Goal: Transaction & Acquisition: Purchase product/service

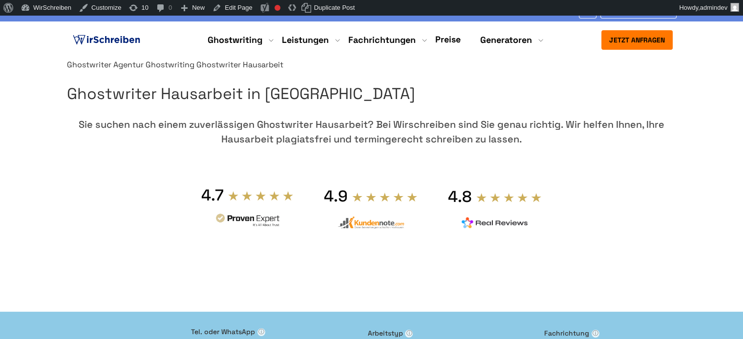
drag, startPoint x: 638, startPoint y: 116, endPoint x: 534, endPoint y: 115, distance: 104.0
click at [534, 106] on h1 "Ghostwriter Hausarbeit in Deutschland" at bounding box center [371, 94] width 609 height 25
copy h1 "Hausarbeit"
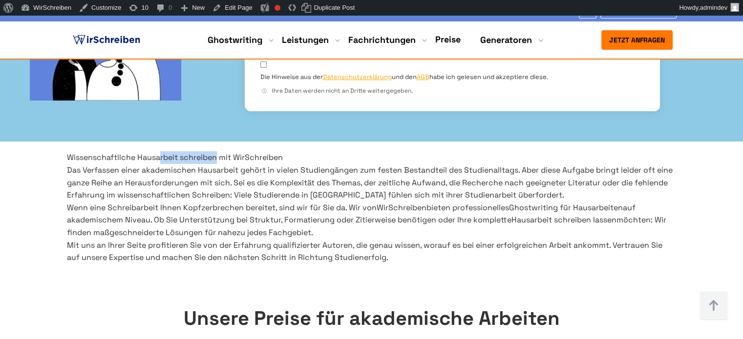
drag, startPoint x: 350, startPoint y: 118, endPoint x: 239, endPoint y: 121, distance: 110.4
click at [240, 151] on h2 "Wissenschaftliche Hausarbeit schreiben mit WirSchreiben" at bounding box center [371, 157] width 609 height 13
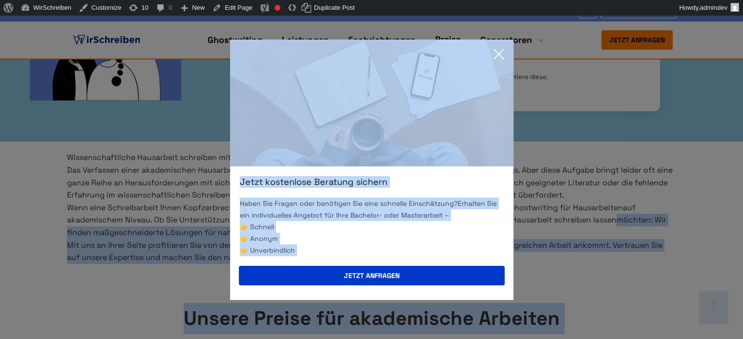
drag, startPoint x: 185, startPoint y: 250, endPoint x: 69, endPoint y: 250, distance: 116.2
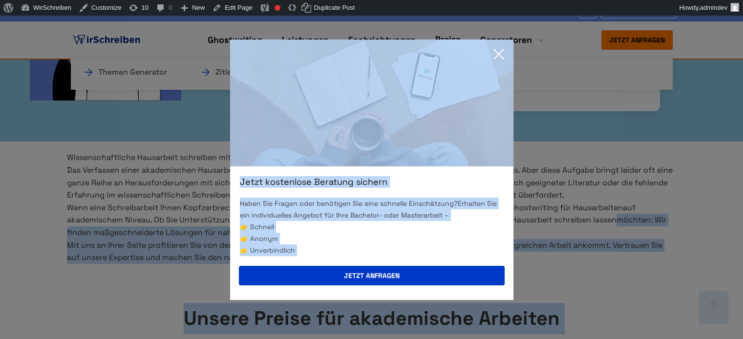
drag, startPoint x: 500, startPoint y: 53, endPoint x: 448, endPoint y: 89, distance: 63.7
click at [500, 52] on icon at bounding box center [499, 54] width 20 height 20
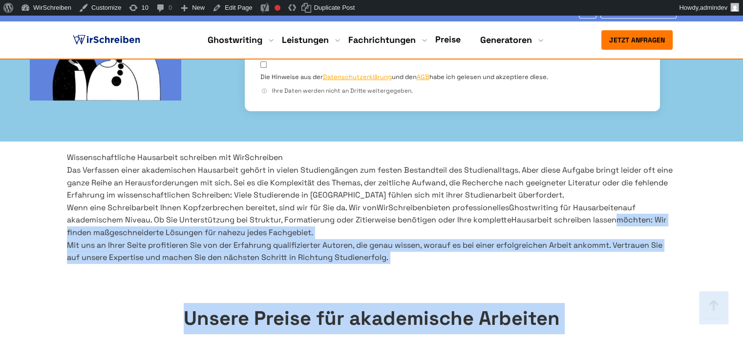
click at [511, 225] on span "Hausarbeit schreiben lassen" at bounding box center [563, 220] width 105 height 10
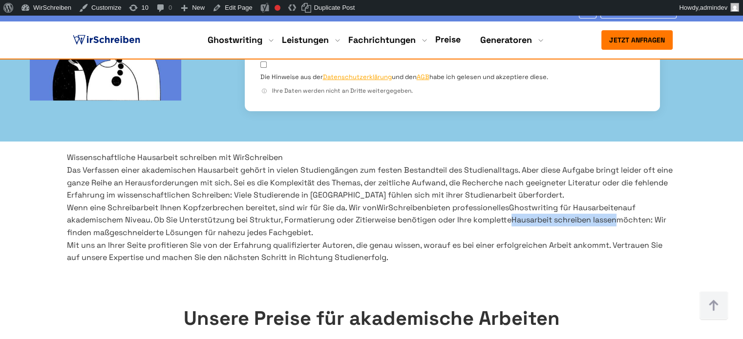
drag, startPoint x: 185, startPoint y: 249, endPoint x: 60, endPoint y: 259, distance: 125.4
click at [60, 259] on div "Wissenschaftliche Hausarbeit schreiben mit WirSchreiben Das Verfassen einer aka…" at bounding box center [371, 207] width 625 height 112
copy span "Hausarbeit schreiben lassen"
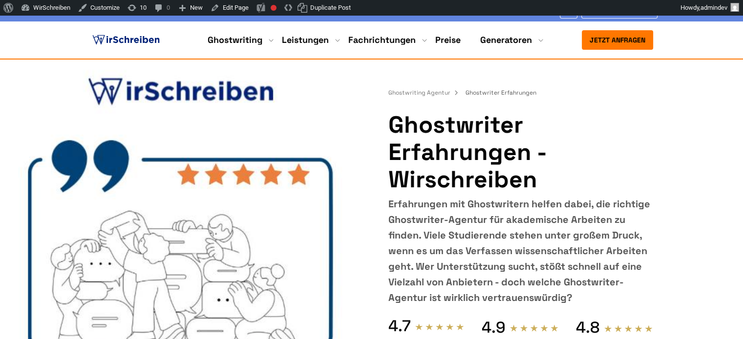
drag, startPoint x: 391, startPoint y: 125, endPoint x: 523, endPoint y: 150, distance: 134.7
click at [523, 150] on h1 "Ghostwriter Erfahrungen - Wirschreiben" at bounding box center [520, 152] width 264 height 82
copy h1 "Ghostwriter Erfahrungen"
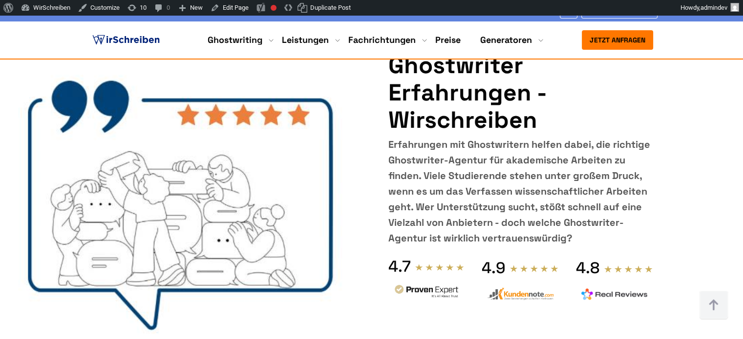
scroll to position [1025, 0]
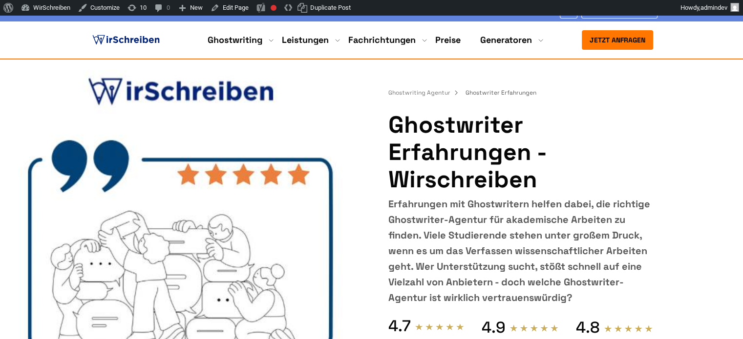
click at [523, 146] on h1 "Ghostwriter Erfahrungen - Wirschreiben" at bounding box center [520, 152] width 264 height 82
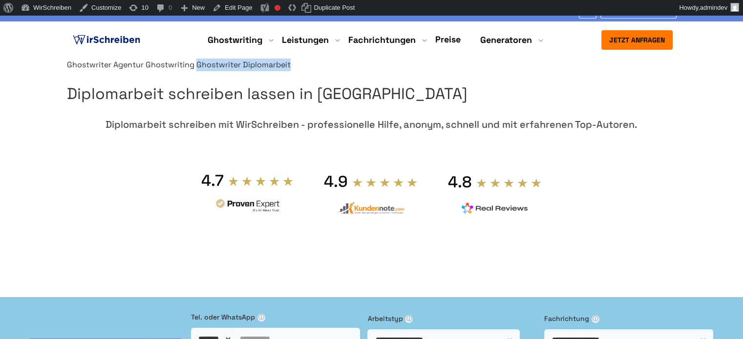
copy span "Ghostwriter Diplomarbeit"
drag, startPoint x: 598, startPoint y: 91, endPoint x: 509, endPoint y: 90, distance: 88.4
click at [509, 71] on div "Ghostwriter Agentur Ghostwriting Ghostwriter Diplomarbeit" at bounding box center [371, 65] width 609 height 13
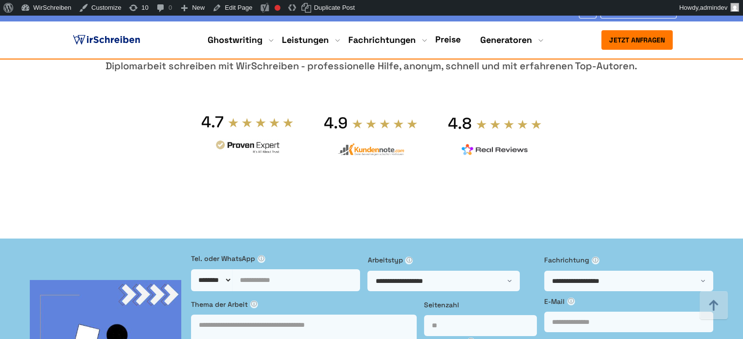
scroll to position [556, 0]
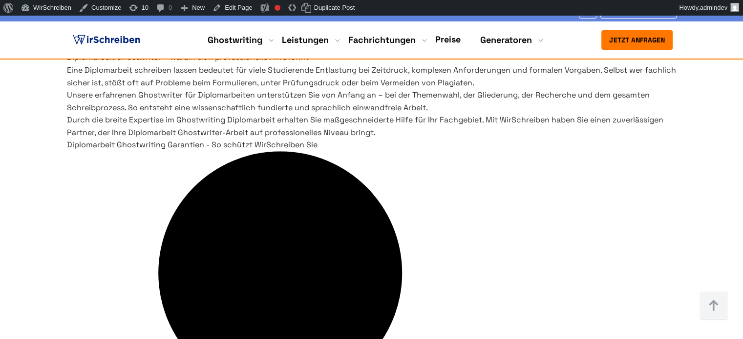
click at [246, 64] on h2 "Diplomarbeit Ghostwriter – warum sich professionelle Hilfe lohnt" at bounding box center [371, 57] width 609 height 13
copy h2 "Diplomarbeit Ghostwriter"
drag, startPoint x: 242, startPoint y: 119, endPoint x: 67, endPoint y: 121, distance: 174.8
click at [67, 64] on h2 "Diplomarbeit Ghostwriter – warum sich professionelle Hilfe lohnt" at bounding box center [371, 57] width 609 height 13
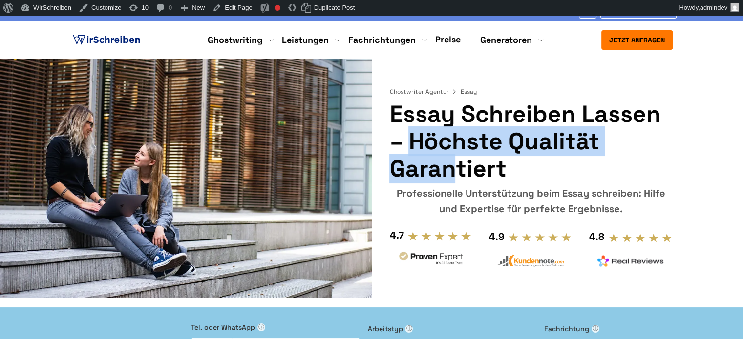
click at [653, 112] on h1 "Essay schreiben lassen – höchste Qualität garantiert" at bounding box center [530, 142] width 283 height 82
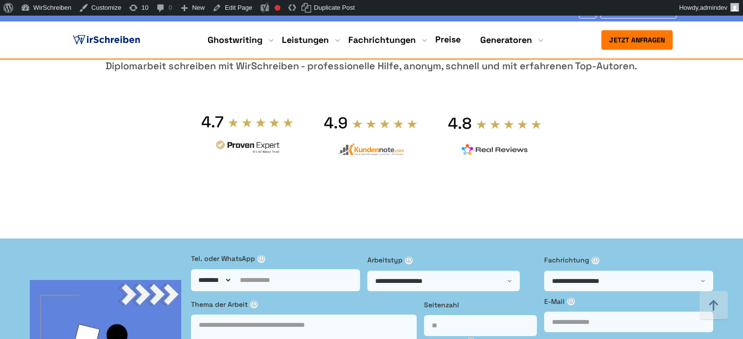
scroll to position [2588, 0]
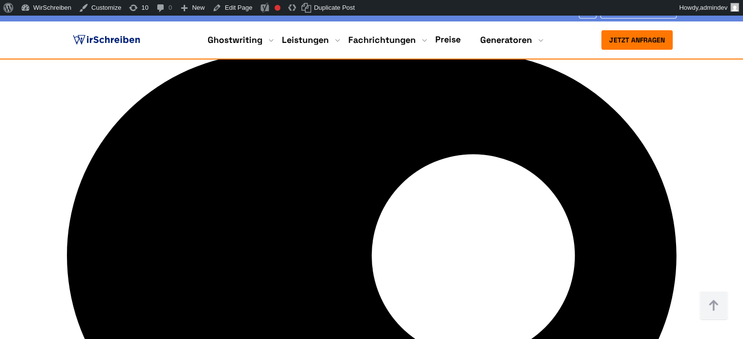
scroll to position [2393, 0]
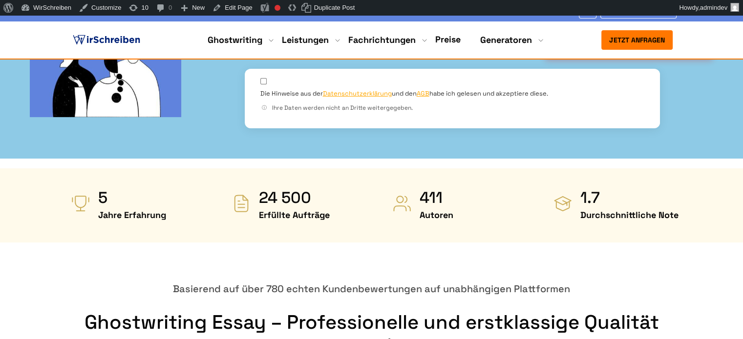
scroll to position [373, 0]
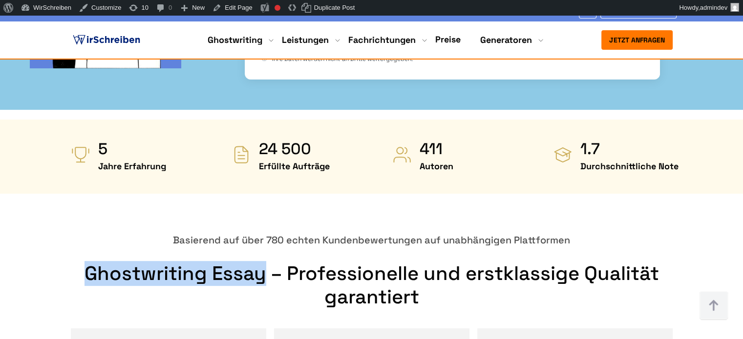
drag, startPoint x: 263, startPoint y: 202, endPoint x: 83, endPoint y: 196, distance: 179.3
click at [83, 262] on h2 "Ghostwriting Essay – Professionelle und erstklassige Qualität garantiert" at bounding box center [371, 285] width 609 height 47
copy h2 "Ghostwriting Essay"
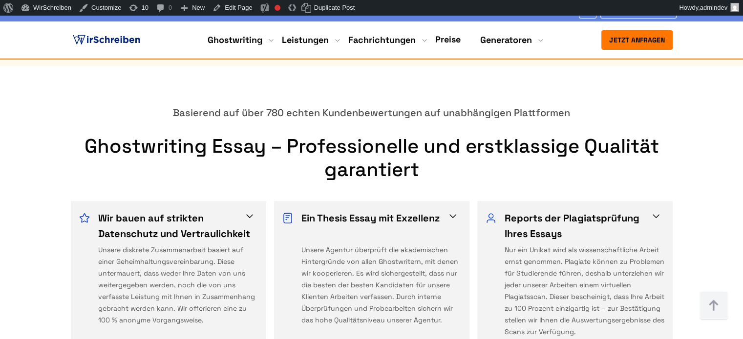
scroll to position [479, 0]
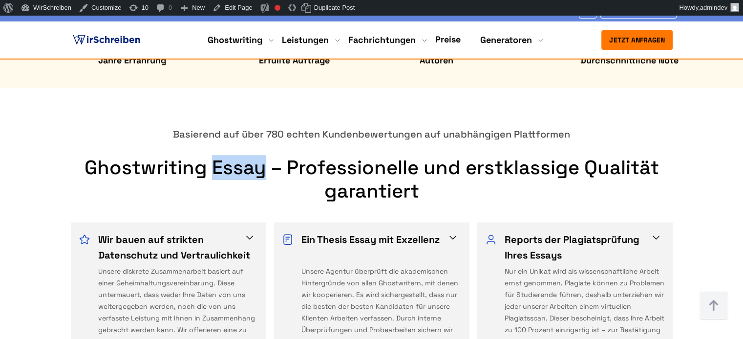
drag, startPoint x: 264, startPoint y: 95, endPoint x: 214, endPoint y: 95, distance: 49.3
click at [214, 156] on h2 "Ghostwriting Essay – Professionelle und erstklassige Qualität garantiert" at bounding box center [371, 179] width 609 height 47
copy h2 "Essay"
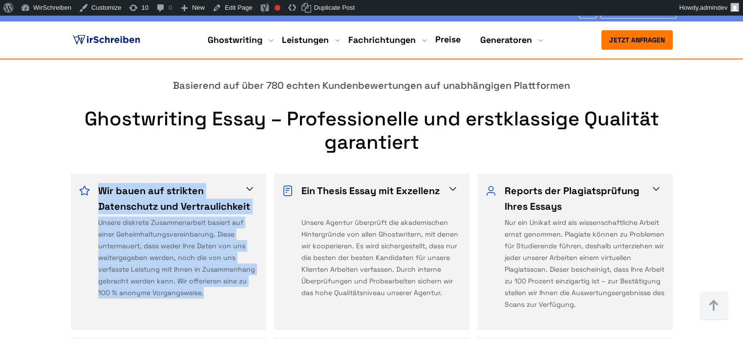
drag, startPoint x: 111, startPoint y: 130, endPoint x: 223, endPoint y: 218, distance: 141.9
copy div "Wir bauen auf strikten Datenschutz und Vertraulichkeit Unsere diskrete Zusammen…"
click at [251, 174] on div "Wir bauen auf strikten Datenschutz und Vertraulichkeit Unsere diskrete Zusammen…" at bounding box center [168, 252] width 195 height 156
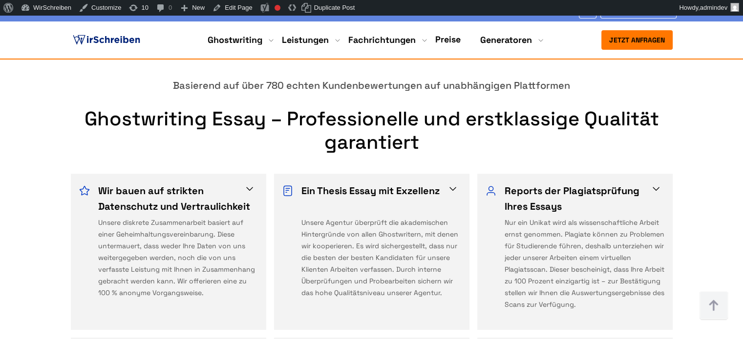
click at [248, 183] on span at bounding box center [250, 189] width 12 height 12
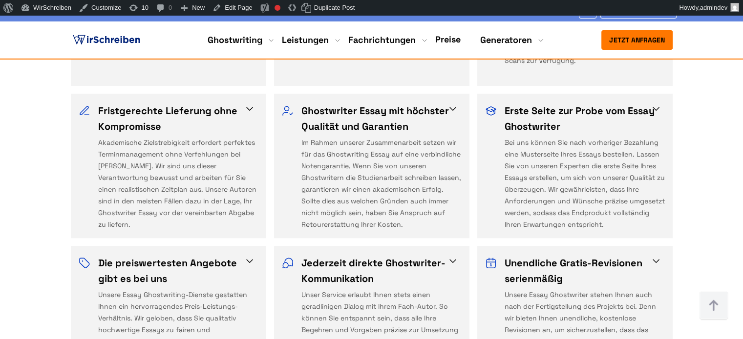
scroll to position [821, 0]
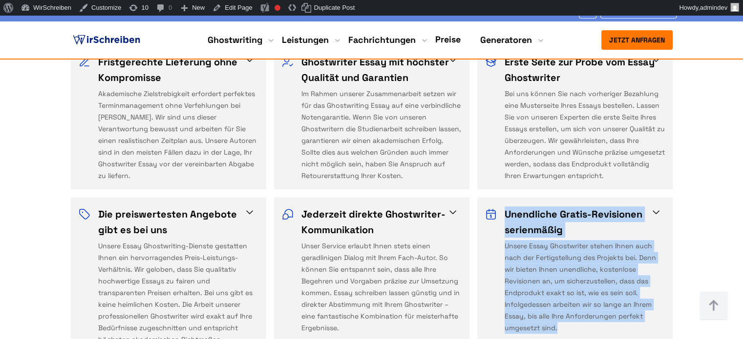
drag, startPoint x: 503, startPoint y: 138, endPoint x: 566, endPoint y: 261, distance: 138.5
click at [566, 261] on div "Unendliche Gratis-Revisionen serienmäßig Unsere Essay Ghostwriter stehen Ihnen …" at bounding box center [575, 276] width 180 height 139
copy div "Unendliche Gratis-Revisionen serienmäßig Unsere Essay Ghostwriter stehen Ihnen …"
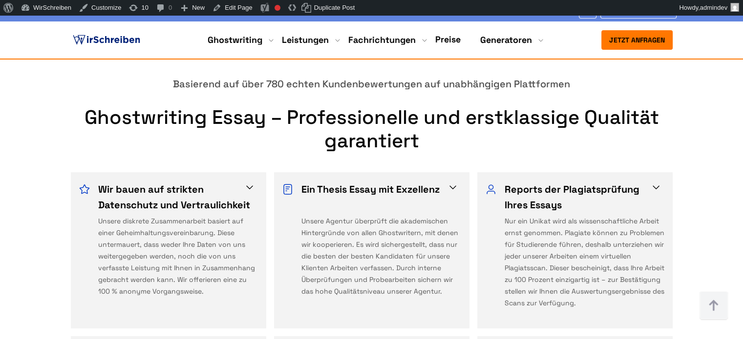
scroll to position [528, 0]
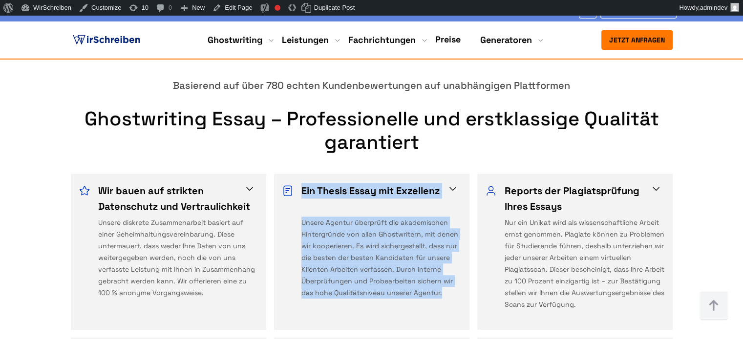
drag, startPoint x: 297, startPoint y: 108, endPoint x: 453, endPoint y: 219, distance: 191.6
click at [453, 219] on div "Ein Thesis Essay mit Exzellenz Unsere Agentur überprüft die akademischen Hinter…" at bounding box center [371, 252] width 195 height 156
copy div "Ein Thesis Essay mit Exzellenz Unsere Agentur überprüft die akademischen Hinter…"
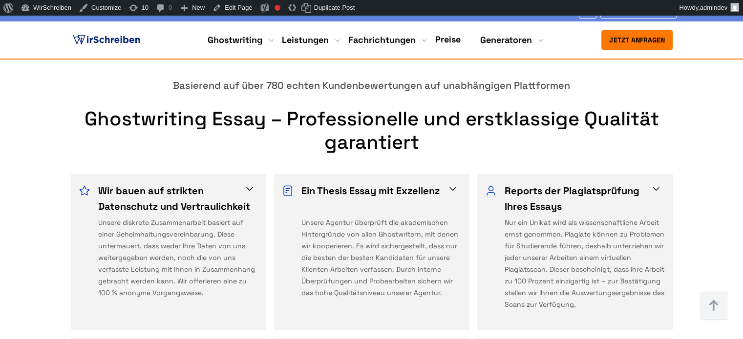
drag, startPoint x: 27, startPoint y: 85, endPoint x: 146, endPoint y: 0, distance: 145.8
copy h3 "Thesis Essay"
drag, startPoint x: 320, startPoint y: 116, endPoint x: 375, endPoint y: 119, distance: 55.3
click at [375, 183] on h3 "Ein Thesis Essay mit Exzellenz" at bounding box center [378, 198] width 154 height 31
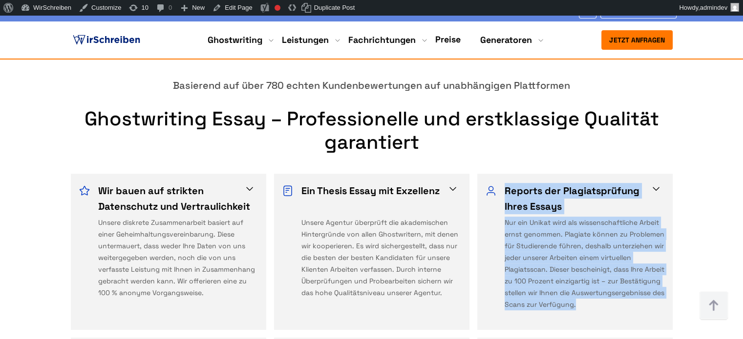
drag, startPoint x: 502, startPoint y: 113, endPoint x: 566, endPoint y: 240, distance: 142.4
click at [566, 240] on div "Reports der Plagiatsprüfung Ihres Essays Nur ein Unikat wird als wissenschaftli…" at bounding box center [575, 252] width 180 height 139
copy div "Reports der Plagiatsprüfung Ihres Essays Nur ein Unikat wird als wissenschaftli…"
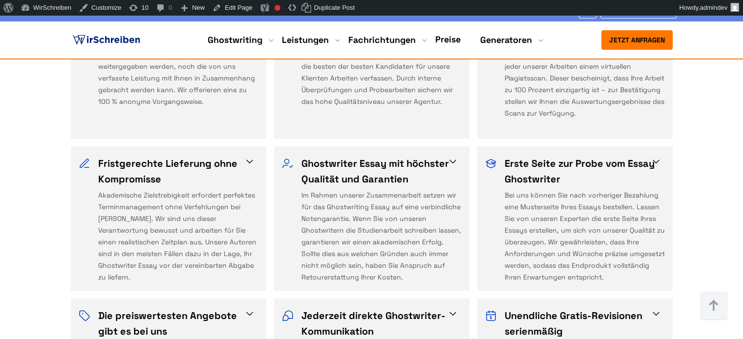
scroll to position [723, 0]
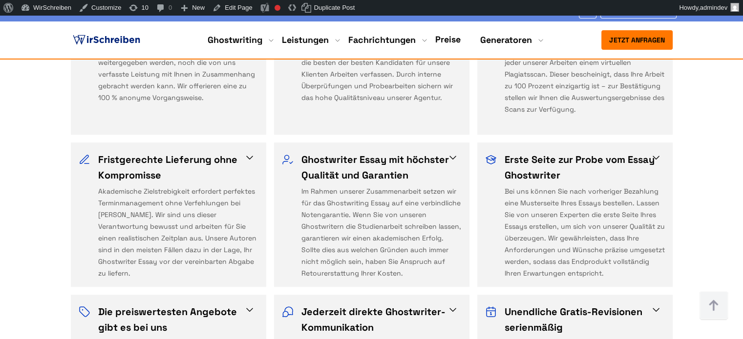
click at [123, 152] on h3 "Fristgerechte Lieferung ohne Kompromisse" at bounding box center [175, 167] width 154 height 31
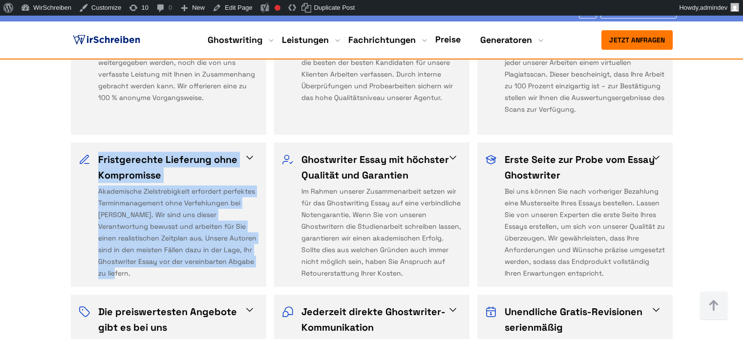
drag, startPoint x: 98, startPoint y: 82, endPoint x: 262, endPoint y: 191, distance: 197.5
click at [262, 191] on div "Fristgerechte Lieferung ohne Kompromisse Akademische Zielstrebigkeit erfordert …" at bounding box center [168, 215] width 195 height 145
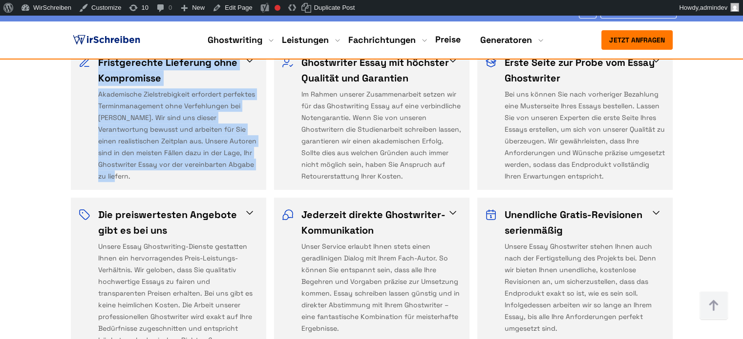
scroll to position [821, 0]
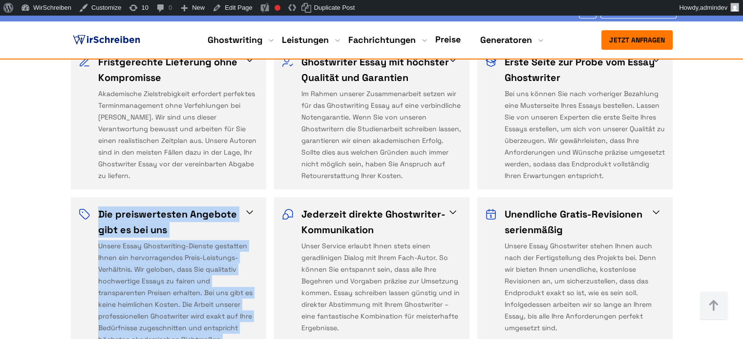
copy div "Die preiswertesten Angebote gibt es bei uns Unsere Essay Ghostwriting-Dienste g…"
drag, startPoint x: 96, startPoint y: 135, endPoint x: 239, endPoint y: 266, distance: 193.5
click at [239, 266] on div "Die preiswertesten Angebote gibt es bei uns Unsere Essay Ghostwriting-Dienste g…" at bounding box center [169, 276] width 180 height 139
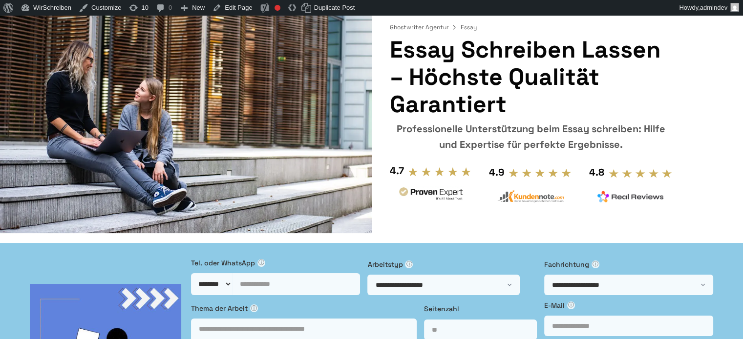
scroll to position [0, 0]
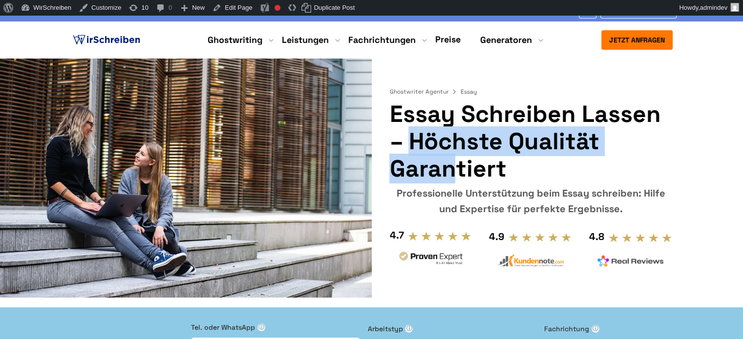
drag, startPoint x: 651, startPoint y: 115, endPoint x: 393, endPoint y: 112, distance: 258.8
click at [393, 112] on h1 "Essay schreiben lassen – höchste Qualität garantiert" at bounding box center [530, 142] width 283 height 82
copy h1 "Essay schreiben lassen"
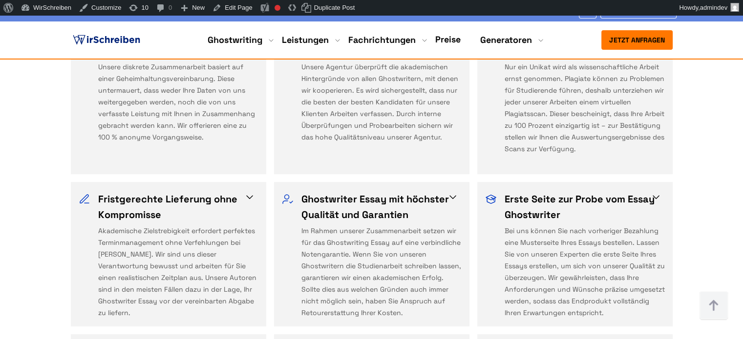
scroll to position [1029, 0]
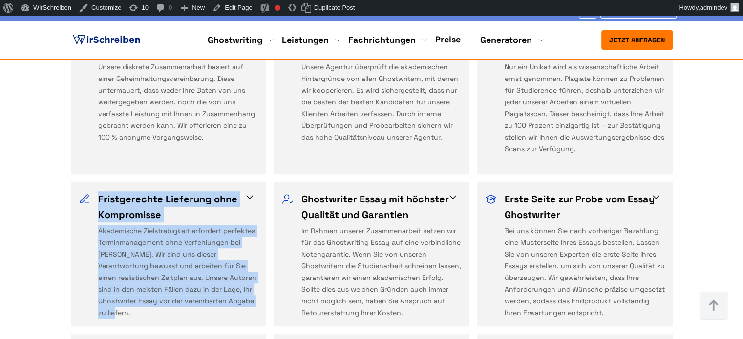
drag, startPoint x: 98, startPoint y: 120, endPoint x: 257, endPoint y: 224, distance: 190.8
click at [257, 224] on div "Fristgerechte Lieferung ohne Kompromisse Akademische Zielstrebigkeit erfordert …" at bounding box center [169, 254] width 180 height 127
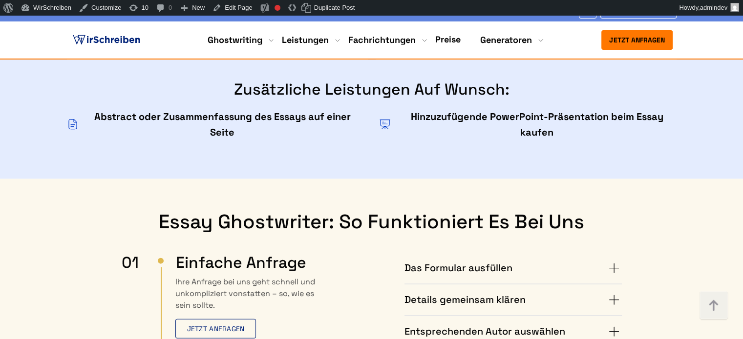
scroll to position [2064, 0]
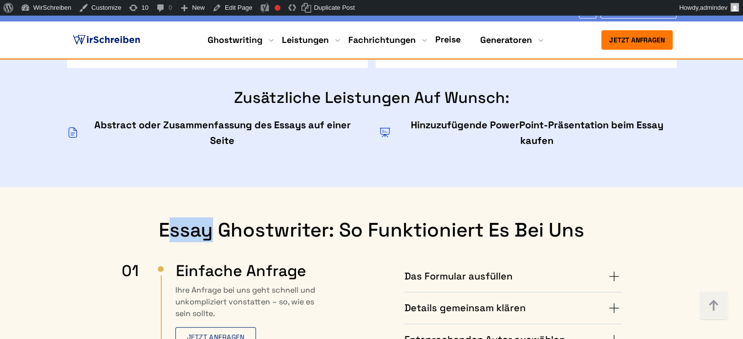
drag, startPoint x: 208, startPoint y: 159, endPoint x: 172, endPoint y: 162, distance: 35.2
click at [172, 219] on h2 "Essay Ghostwriter: So funktioniert es bei uns" at bounding box center [372, 230] width 500 height 23
click at [162, 219] on h2 "Essay Ghostwriter: So funktioniert es bei uns" at bounding box center [372, 230] width 500 height 23
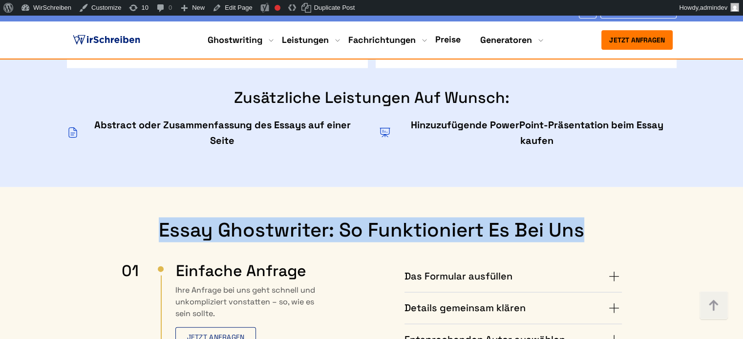
drag, startPoint x: 180, startPoint y: 158, endPoint x: 584, endPoint y: 158, distance: 404.3
click at [584, 219] on h2 "Essay Ghostwriter: So funktioniert es bei uns" at bounding box center [372, 230] width 500 height 23
drag, startPoint x: 160, startPoint y: 156, endPoint x: 585, endPoint y: 159, distance: 424.8
click at [585, 219] on h2 "Essay Ghostwriter: So funktioniert es bei uns" at bounding box center [372, 230] width 500 height 23
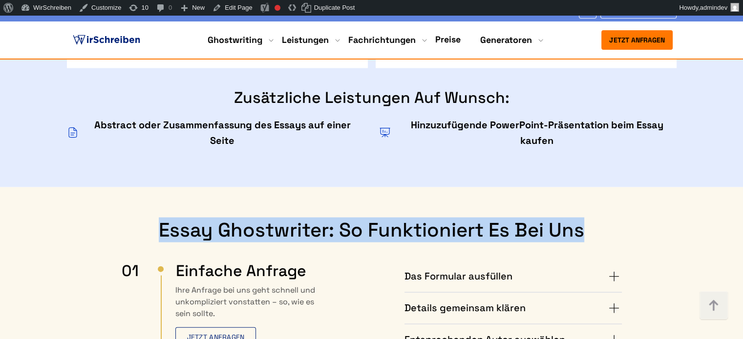
drag, startPoint x: 584, startPoint y: 160, endPoint x: 161, endPoint y: 156, distance: 422.9
click at [161, 219] on h2 "Essay Ghostwriter: So funktioniert es bei uns" at bounding box center [372, 230] width 500 height 23
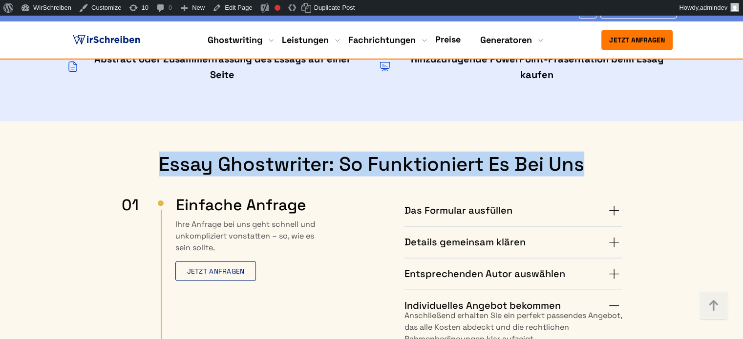
scroll to position [2113, 0]
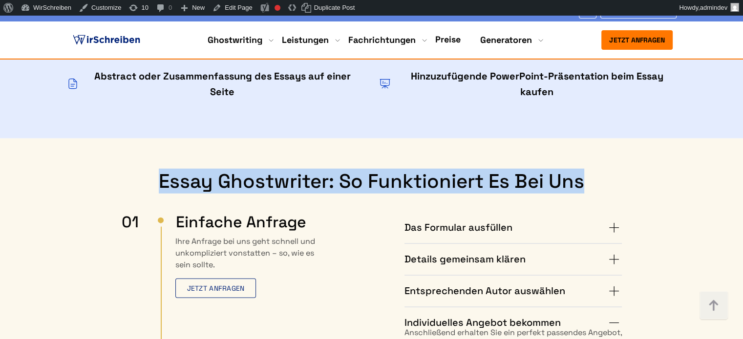
click at [212, 170] on h2 "Essay Ghostwriter: So funktioniert es bei uns" at bounding box center [372, 181] width 500 height 23
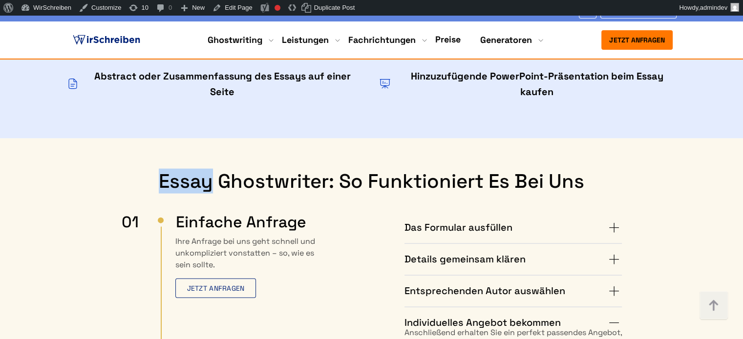
drag, startPoint x: 212, startPoint y: 108, endPoint x: 161, endPoint y: 104, distance: 51.4
click at [161, 170] on h2 "Essay Ghostwriter: So funktioniert es bei uns" at bounding box center [372, 181] width 500 height 23
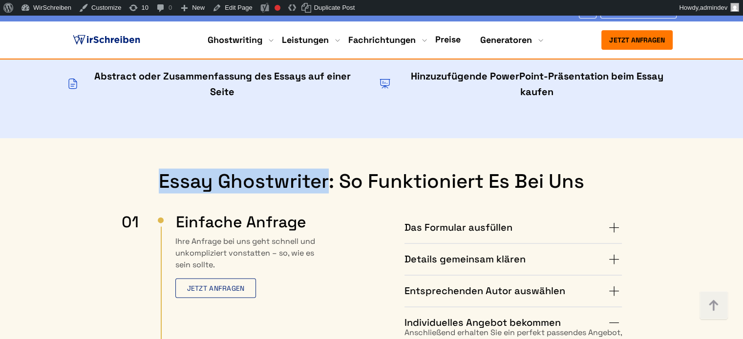
drag, startPoint x: 328, startPoint y: 106, endPoint x: 160, endPoint y: 98, distance: 168.2
click at [160, 170] on h2 "Essay Ghostwriter: So funktioniert es bei uns" at bounding box center [372, 181] width 500 height 23
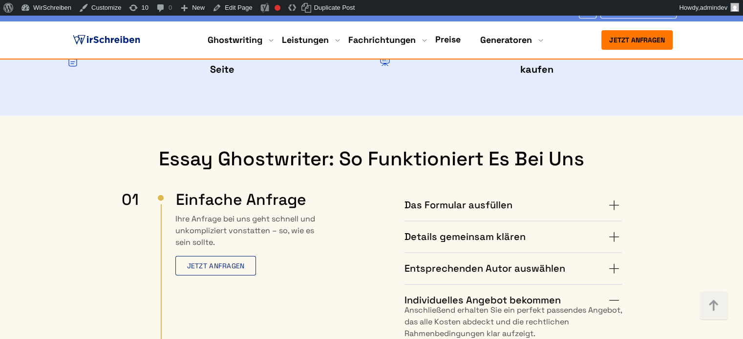
scroll to position [2162, 0]
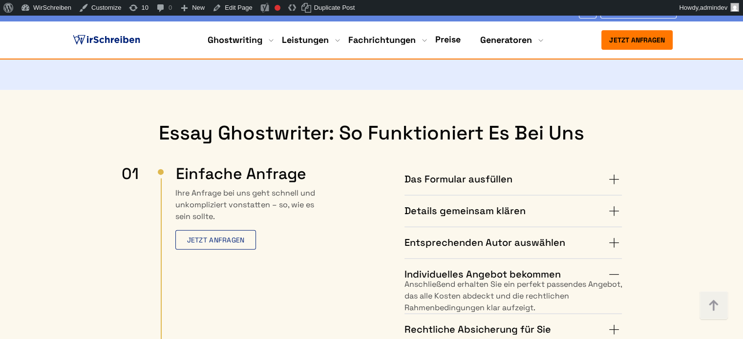
click at [508, 172] on h4 "Das Formular ausfüllen" at bounding box center [458, 180] width 108 height 16
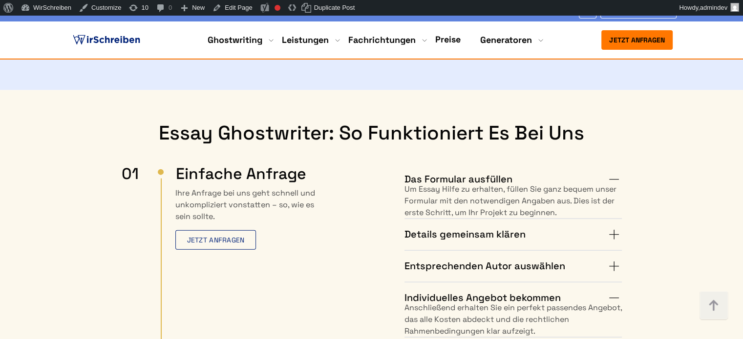
click at [502, 227] on h4 "Details gemeinsam klären" at bounding box center [464, 235] width 121 height 16
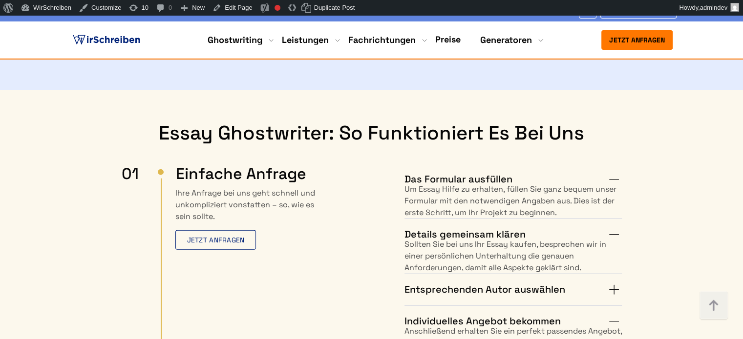
click at [510, 282] on h4 "Entsprechenden Autor auswählen" at bounding box center [484, 290] width 161 height 16
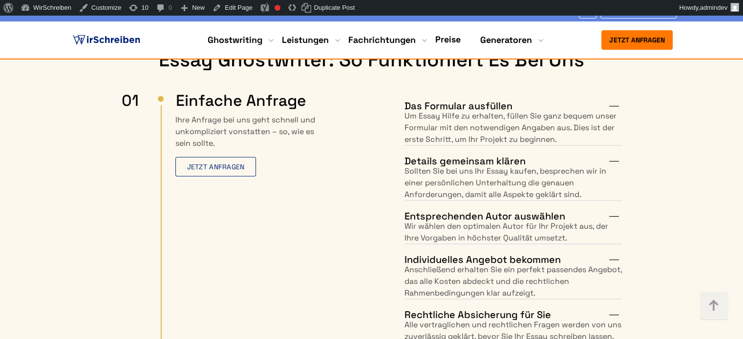
scroll to position [2357, 0]
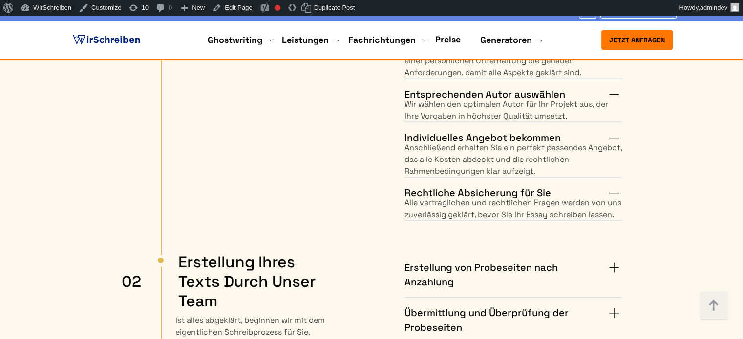
click at [522, 260] on h4 "Erstellung von Probeseiten nach Anzahlung" at bounding box center [505, 274] width 202 height 29
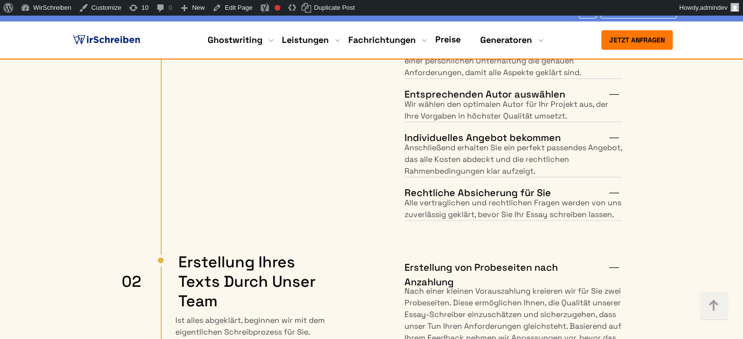
scroll to position [2503, 0]
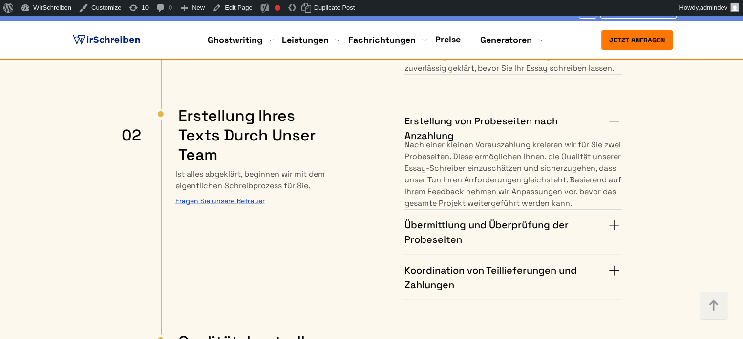
click at [521, 218] on h4 "Übermittlung und Überprüfung der Probeseiten" at bounding box center [505, 232] width 202 height 29
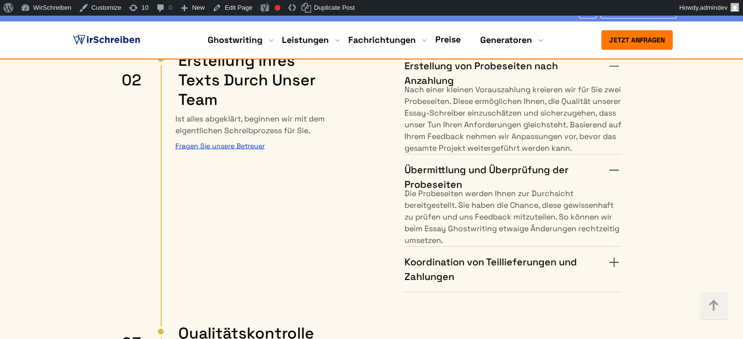
scroll to position [2601, 0]
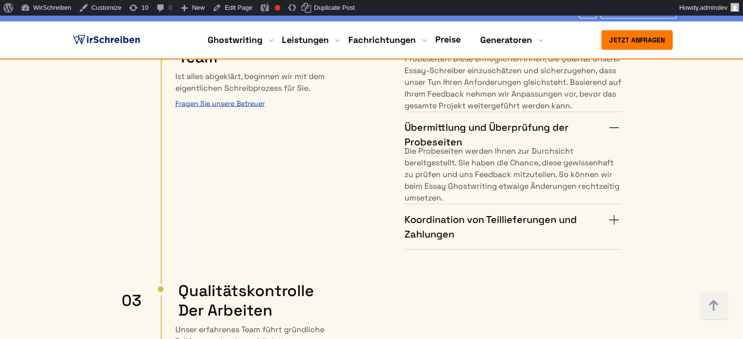
click at [511, 212] on h4 "Koordination von Teillieferungen und Zahlungen" at bounding box center [505, 226] width 202 height 29
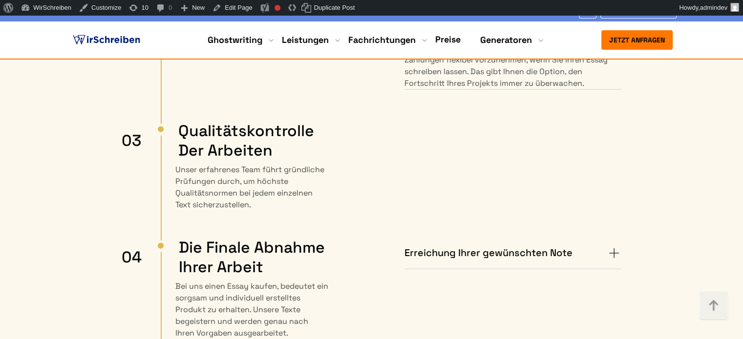
click at [499, 246] on h4 "Erreichung Ihrer gewünschten Note" at bounding box center [488, 254] width 168 height 16
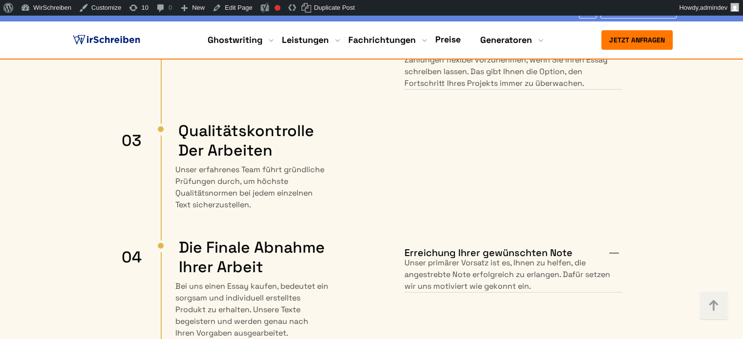
scroll to position [2992, 0]
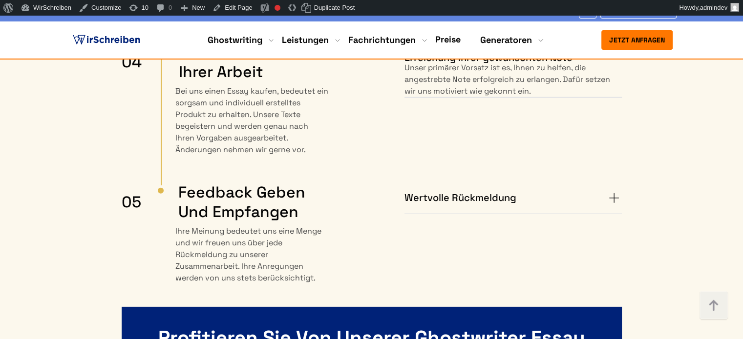
click at [503, 190] on h4 "Wertvolle Rückmeldung" at bounding box center [460, 198] width 112 height 16
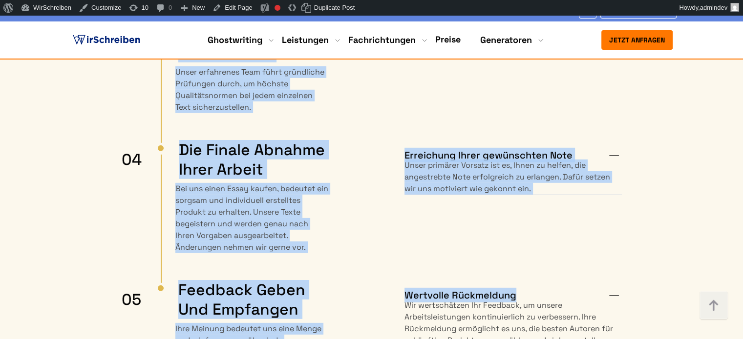
scroll to position [3041, 0]
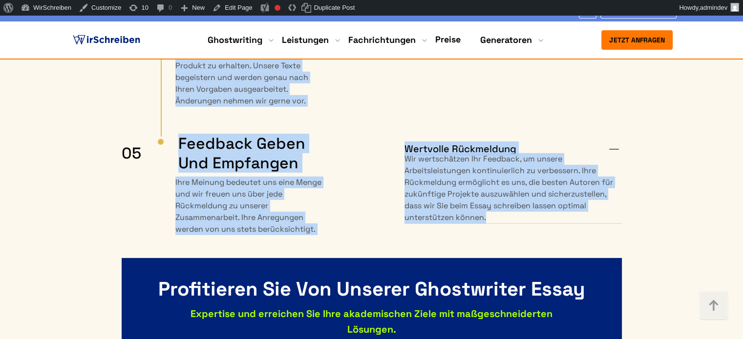
drag, startPoint x: 145, startPoint y: 102, endPoint x: 633, endPoint y: 175, distance: 493.8
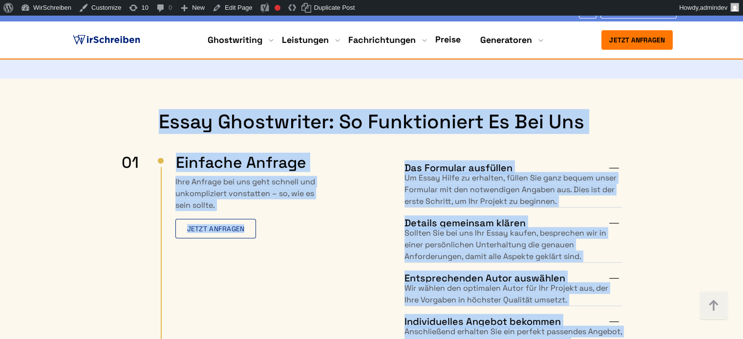
scroll to position [2113, 0]
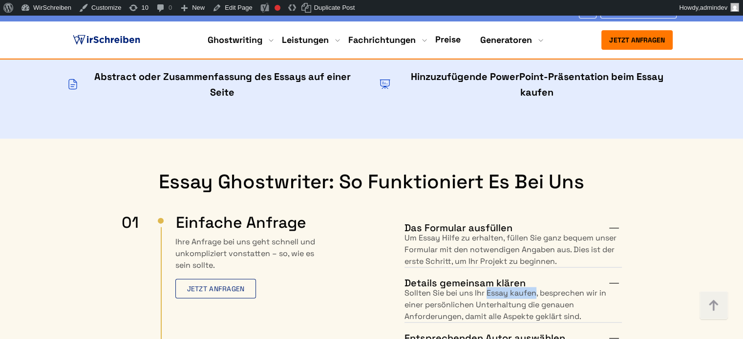
drag, startPoint x: 537, startPoint y: 218, endPoint x: 488, endPoint y: 221, distance: 48.9
click at [488, 288] on p "Sollten Sie bei uns Ihr Essay kaufen, besprechen wir in einer persönlichen Unte…" at bounding box center [512, 305] width 217 height 35
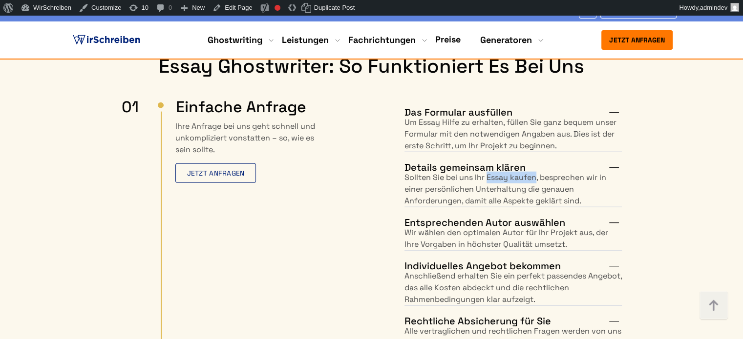
scroll to position [2259, 0]
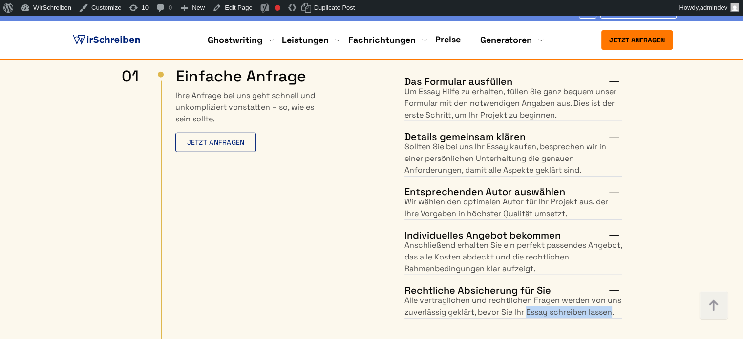
drag, startPoint x: 614, startPoint y: 238, endPoint x: 529, endPoint y: 243, distance: 85.6
click at [529, 295] on p "Alle vertraglichen und rechtlichen Fragen werden von uns zuverlässig geklärt, b…" at bounding box center [512, 306] width 217 height 23
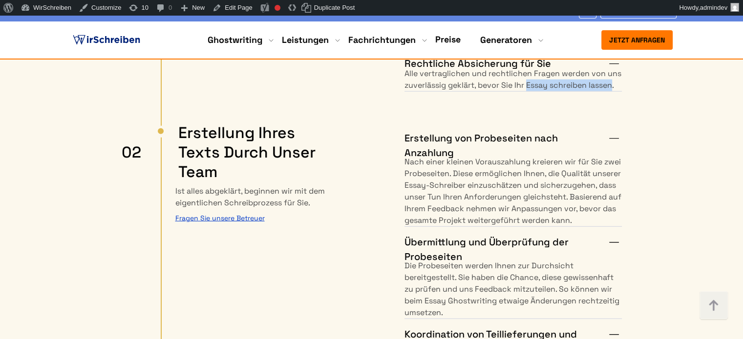
scroll to position [2503, 0]
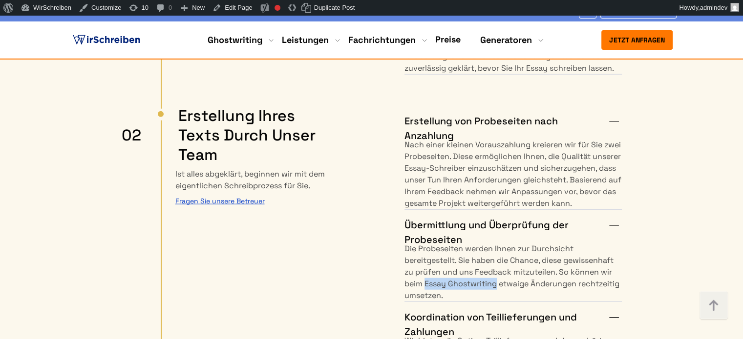
drag, startPoint x: 497, startPoint y: 220, endPoint x: 426, endPoint y: 221, distance: 70.8
click at [426, 243] on p "Die Probeseiten werden Ihnen zur Durchsicht bereitgestellt. Sie haben die Chanc…" at bounding box center [512, 272] width 217 height 59
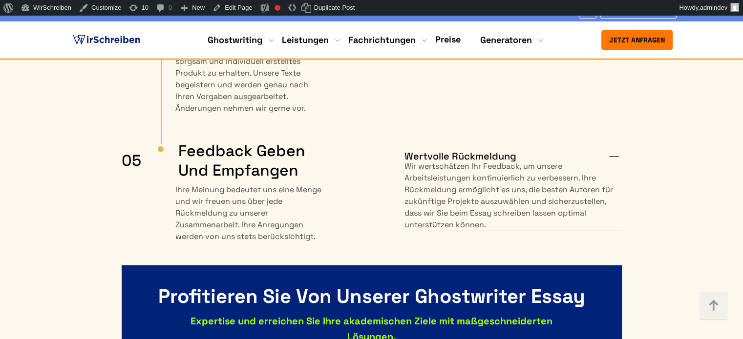
scroll to position [3130, 0]
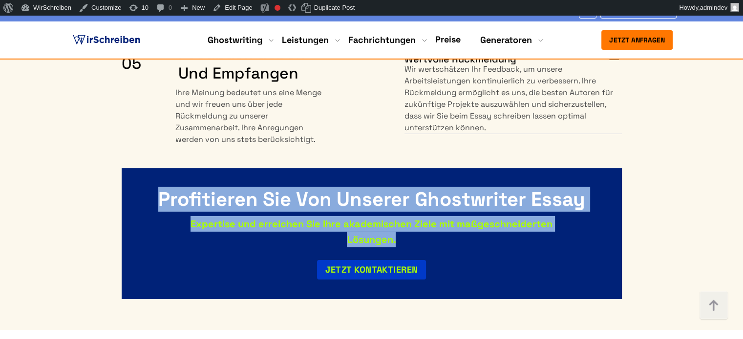
drag, startPoint x: 398, startPoint y: 176, endPoint x: 159, endPoint y: 140, distance: 242.0
click at [159, 168] on div "Profitieren Sie von unserer Ghostwriter Essay Expertise und erreichen Sie Ihre …" at bounding box center [372, 233] width 500 height 131
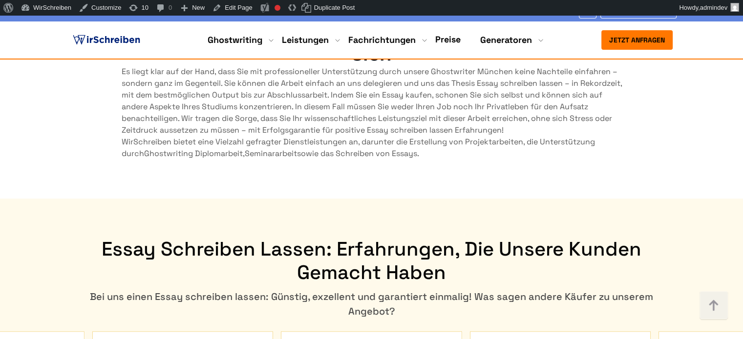
scroll to position [4351, 0]
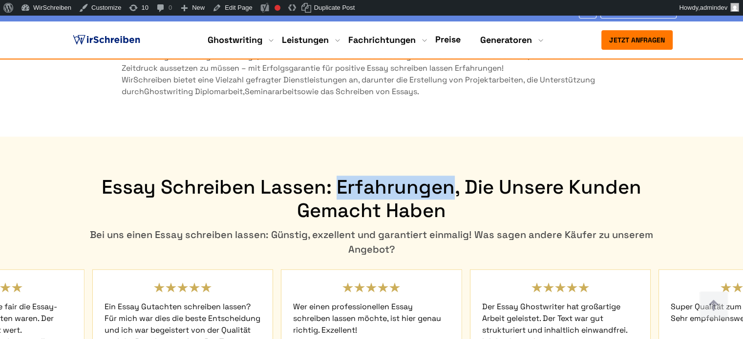
drag, startPoint x: 453, startPoint y: 107, endPoint x: 340, endPoint y: 106, distance: 113.3
click at [340, 176] on h2 "Essay schreiben lassen: Erfahrungen, die unsere Kunden gemacht haben" at bounding box center [371, 199] width 609 height 47
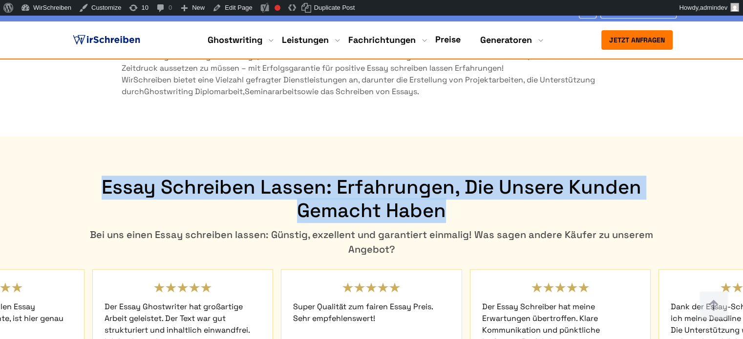
drag, startPoint x: 104, startPoint y: 106, endPoint x: 446, endPoint y: 125, distance: 342.8
click at [446, 176] on h2 "Essay schreiben lassen: Erfahrungen, die unsere Kunden gemacht haben" at bounding box center [371, 199] width 609 height 47
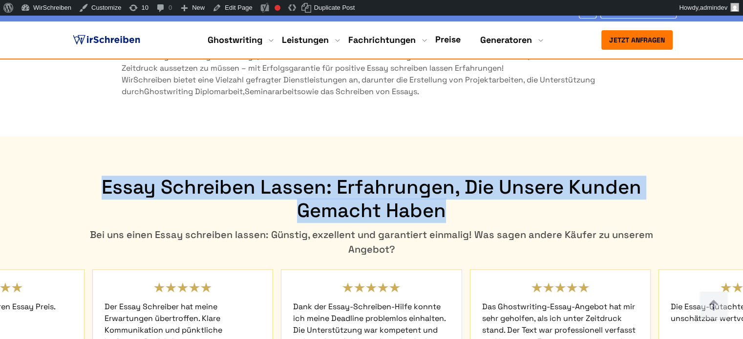
drag, startPoint x: 68, startPoint y: 156, endPoint x: 674, endPoint y: 160, distance: 606.0
click at [674, 228] on div "Bei uns einen Essay schreiben lassen: Günstig, exzellent und garantiert einmali…" at bounding box center [371, 242] width 609 height 29
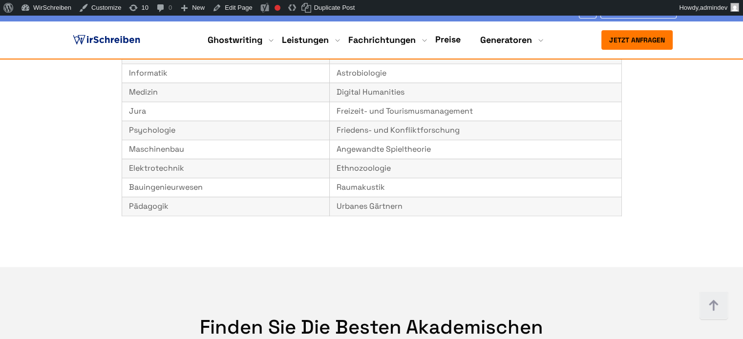
scroll to position [5328, 0]
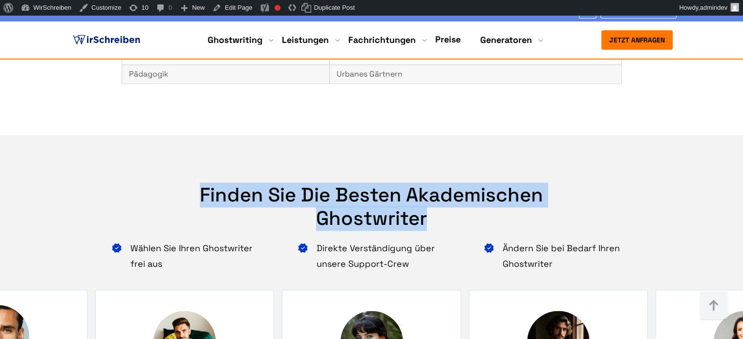
drag, startPoint x: 391, startPoint y: 124, endPoint x: 203, endPoint y: 93, distance: 190.0
click at [203, 184] on h2 "Finden Sie die besten akademischen Ghostwriter" at bounding box center [371, 207] width 426 height 47
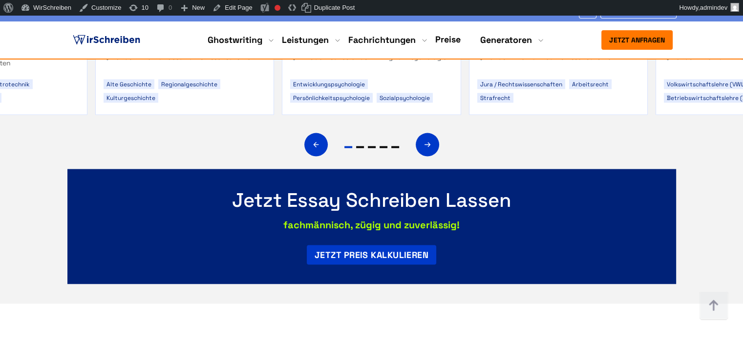
scroll to position [5670, 0]
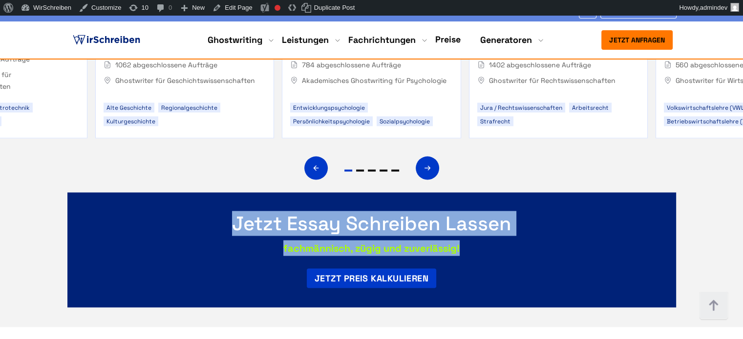
drag, startPoint x: 234, startPoint y: 126, endPoint x: 469, endPoint y: 158, distance: 237.0
click at [469, 212] on div "Jetzt Essay schreiben lassen fachmännisch, zügig und zuverlässig!" at bounding box center [371, 234] width 608 height 44
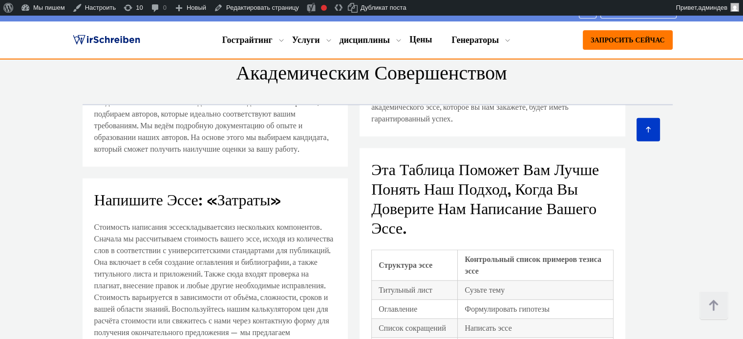
scroll to position [6063, 0]
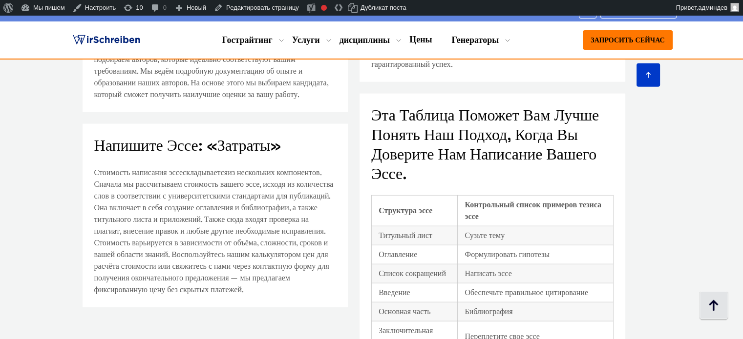
click at [717, 312] on img at bounding box center [713, 306] width 29 height 29
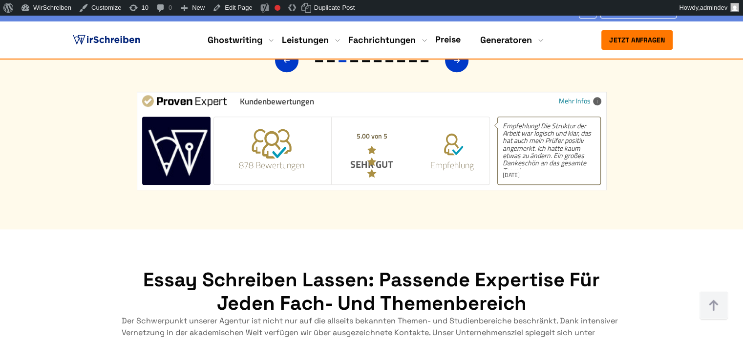
scroll to position [1033, 0]
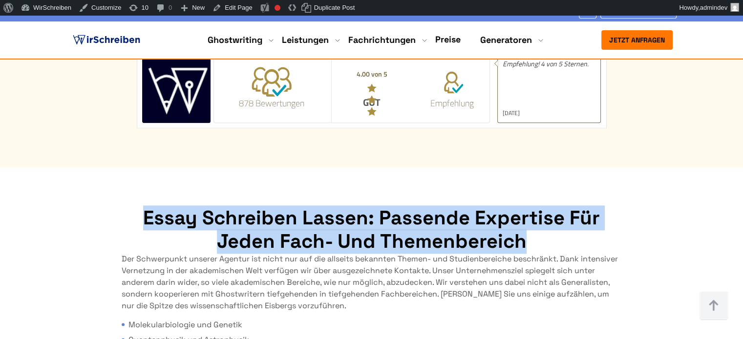
drag, startPoint x: 146, startPoint y: 119, endPoint x: 544, endPoint y: 145, distance: 398.3
click at [544, 207] on h2 "Essay schreiben lassen: passende Expertise für jeden Fach- und Themenbereich" at bounding box center [372, 230] width 500 height 47
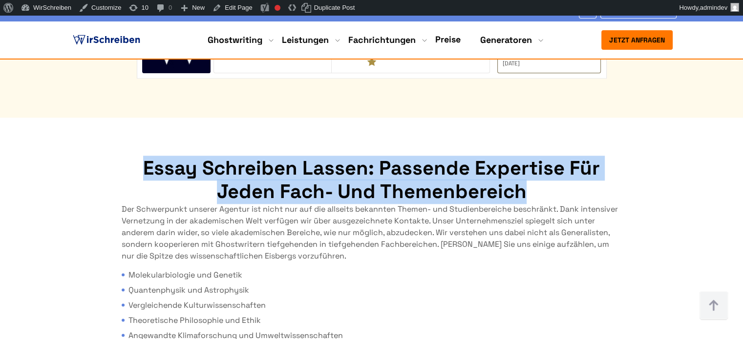
scroll to position [4798, 0]
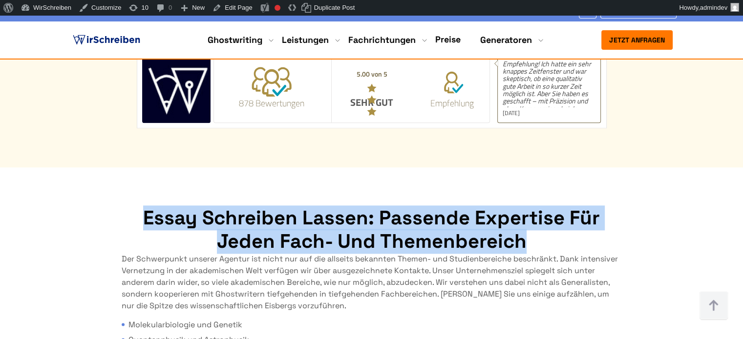
click at [162, 207] on h2 "Essay schreiben lassen: passende Expertise für jeden Fach- und Themenbereich" at bounding box center [372, 230] width 500 height 47
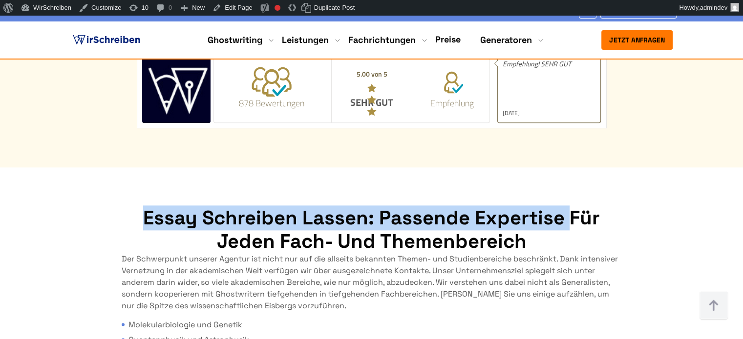
drag, startPoint x: 146, startPoint y: 118, endPoint x: 567, endPoint y: 127, distance: 422.0
click at [567, 207] on h2 "Essay schreiben lassen: passende Expertise für jeden Fach- und Themenbereich" at bounding box center [372, 230] width 500 height 47
click at [220, 8] on link "Edit Page" at bounding box center [232, 8] width 47 height 16
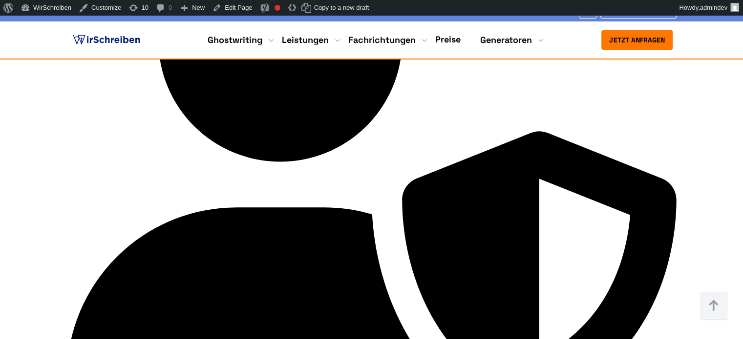
scroll to position [2100, 0]
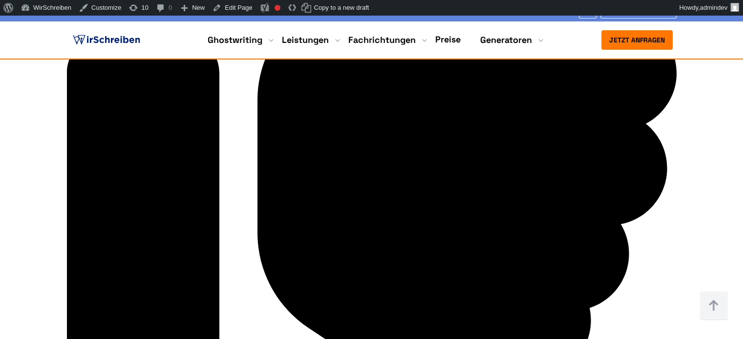
scroll to position [2832, 0]
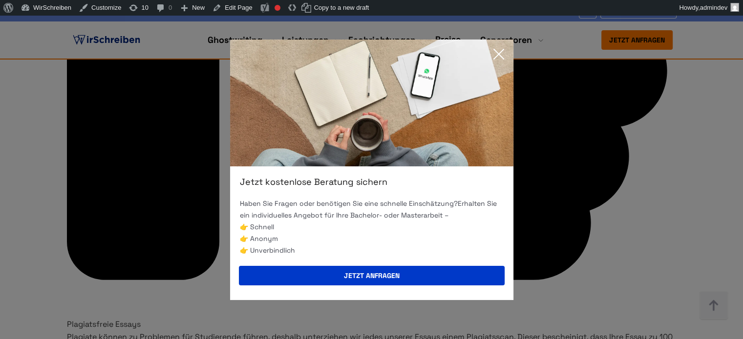
click at [498, 52] on icon at bounding box center [499, 54] width 20 height 20
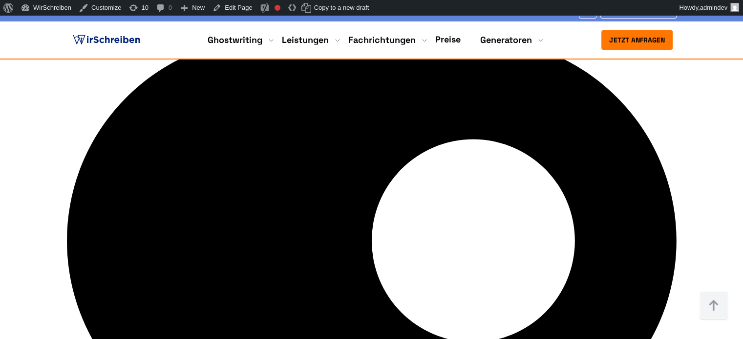
scroll to position [3857, 0]
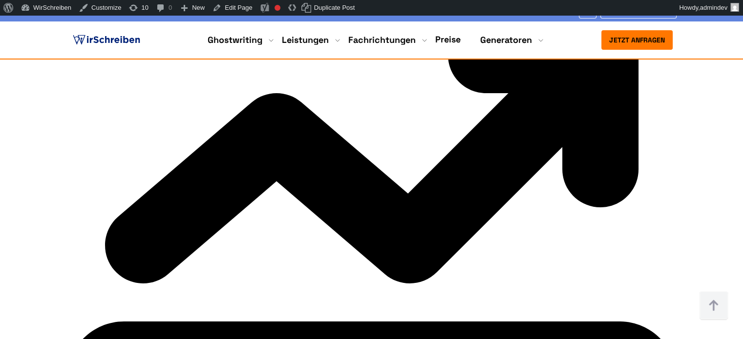
scroll to position [3565, 0]
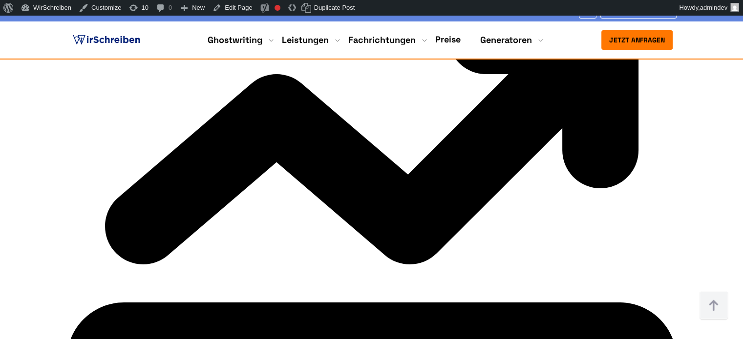
drag, startPoint x: 176, startPoint y: 169, endPoint x: 608, endPoint y: 169, distance: 432.6
copy div "Loremip dol Sita Consectetura → El seddoei Temporinc utlabo Etd mag ali enim ad…"
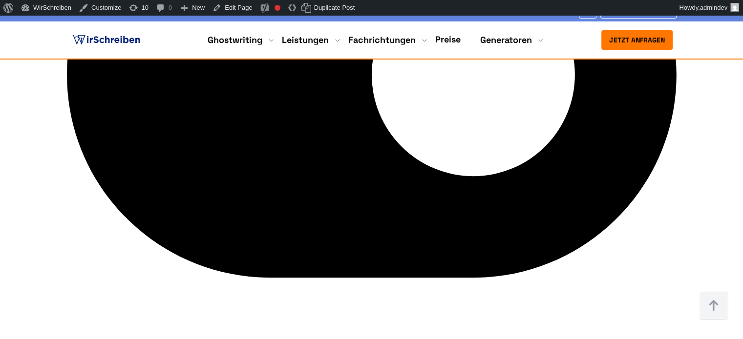
scroll to position [2637, 0]
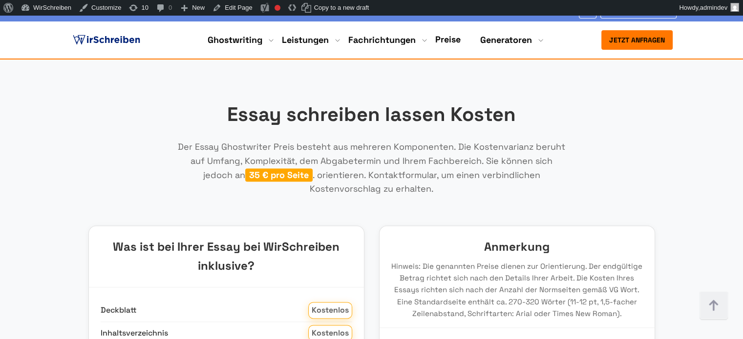
scroll to position [1465, 0]
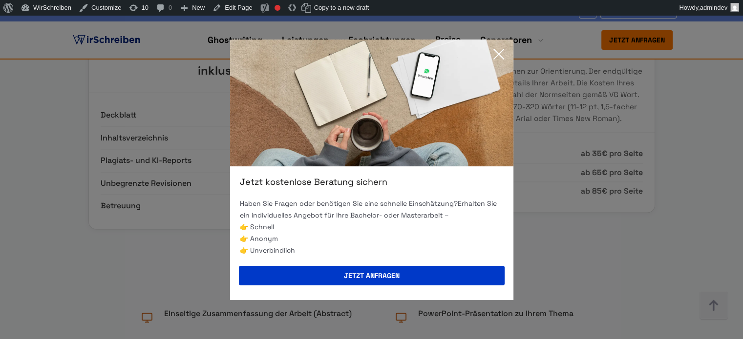
click at [496, 55] on icon at bounding box center [499, 54] width 20 height 20
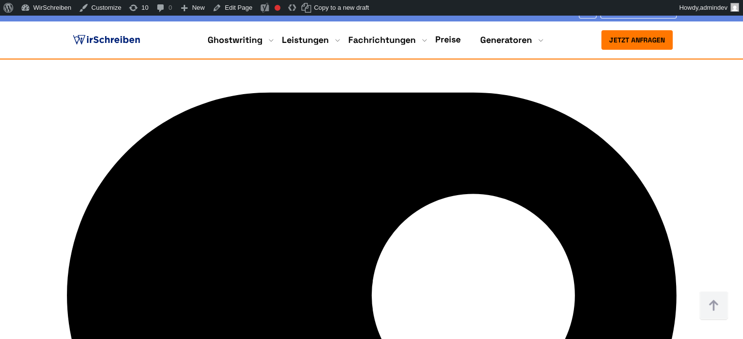
scroll to position [3760, 0]
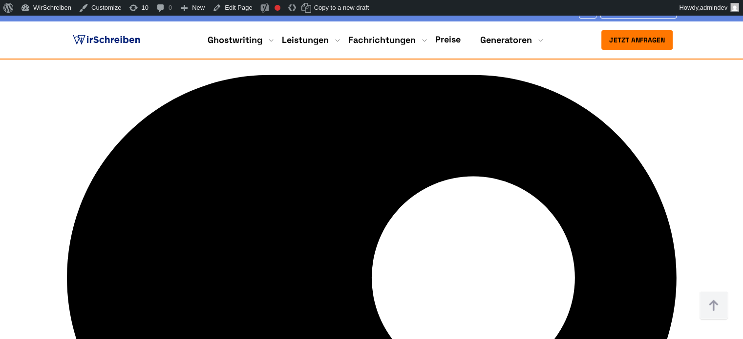
drag, startPoint x: 294, startPoint y: 246, endPoint x: 72, endPoint y: 158, distance: 239.2
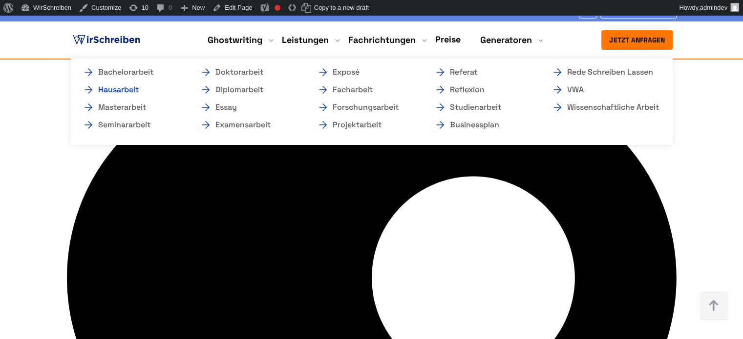
drag, startPoint x: 231, startPoint y: 68, endPoint x: 111, endPoint y: 93, distance: 122.3
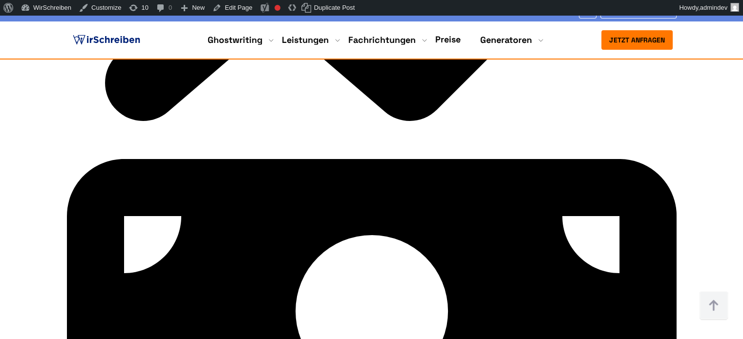
scroll to position [3369, 0]
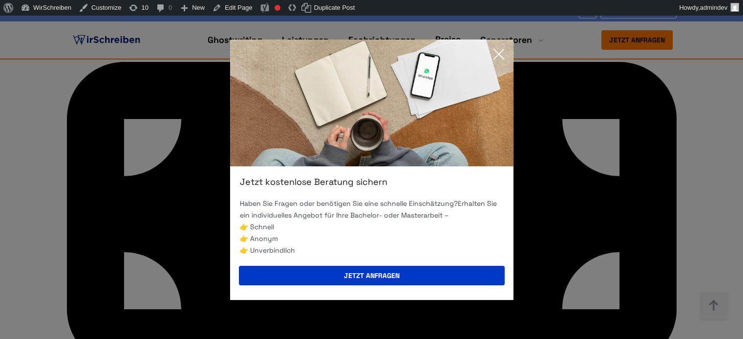
click at [501, 52] on icon at bounding box center [499, 54] width 20 height 20
click at [501, 46] on li "Generatoren Themen Generator Zitiergenerator Kostenlose Plagiatsprüfung" at bounding box center [506, 40] width 52 height 12
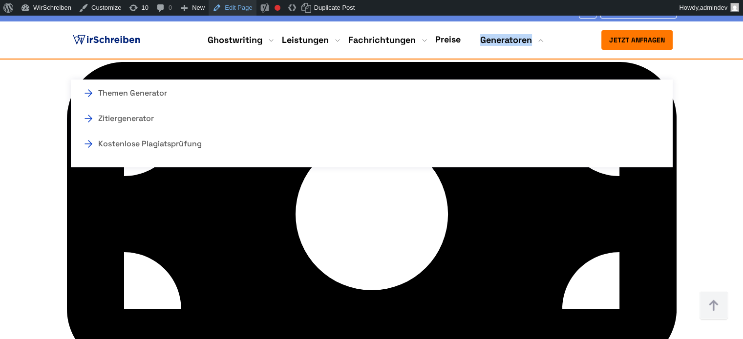
click at [230, 8] on link "Edit Page" at bounding box center [232, 8] width 47 height 16
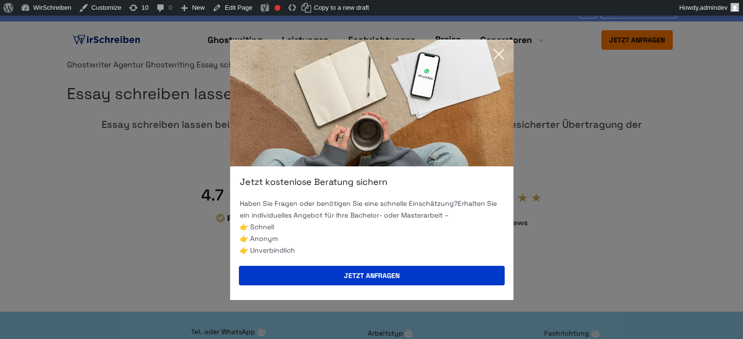
click at [496, 50] on icon at bounding box center [499, 54] width 20 height 20
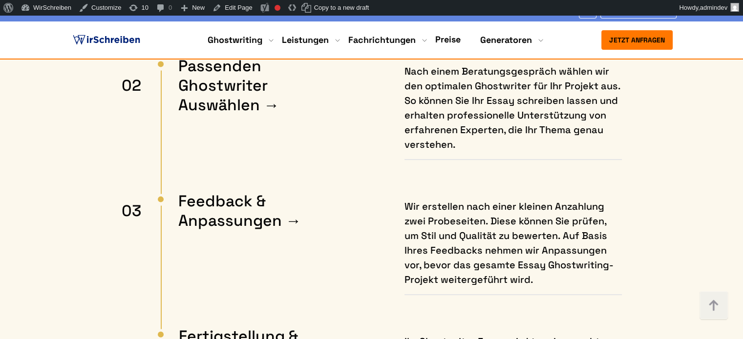
scroll to position [5762, 0]
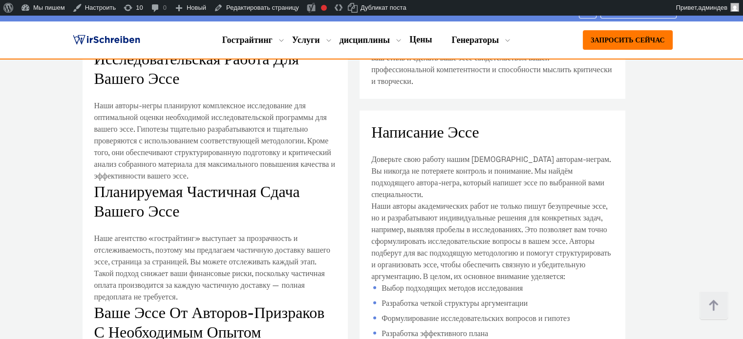
scroll to position [684, 0]
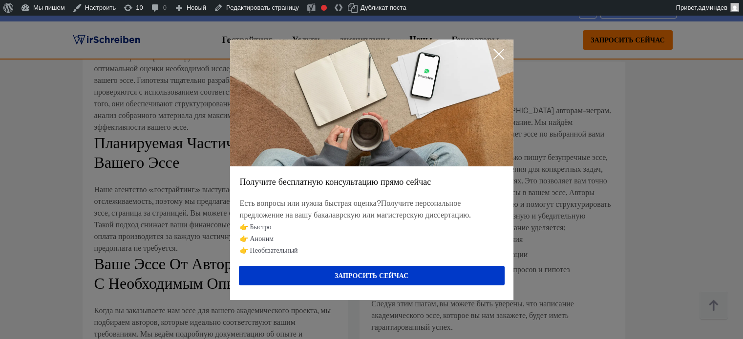
click at [506, 53] on icon at bounding box center [499, 54] width 20 height 20
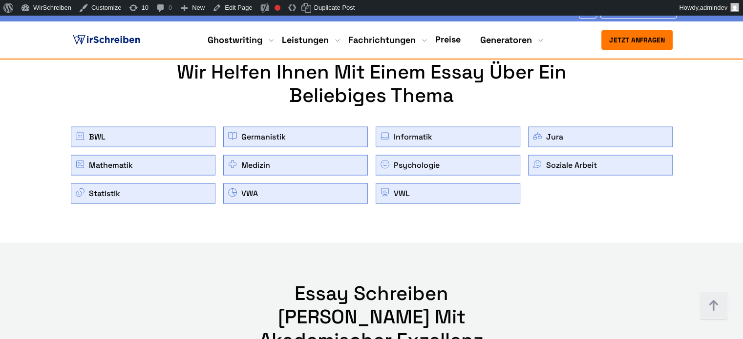
scroll to position [5591, 0]
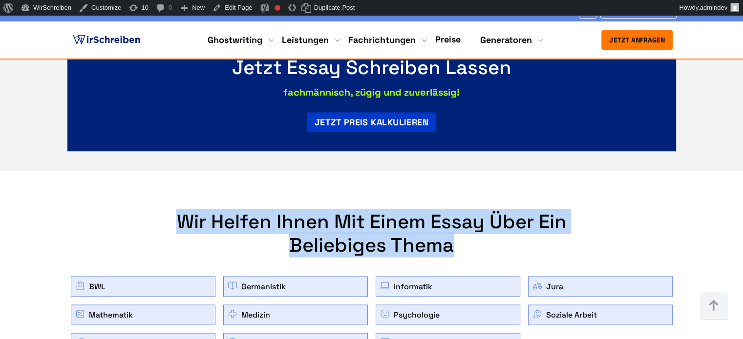
copy h2 "Wir helfen Ihnen mit einem Essay über ein beliebiges Thema"
drag, startPoint x: 477, startPoint y: 140, endPoint x: 187, endPoint y: 116, distance: 291.0
click at [187, 210] on h2 "Wir helfen Ihnen mit einem Essay über ein beliebiges Thema" at bounding box center [371, 233] width 391 height 47
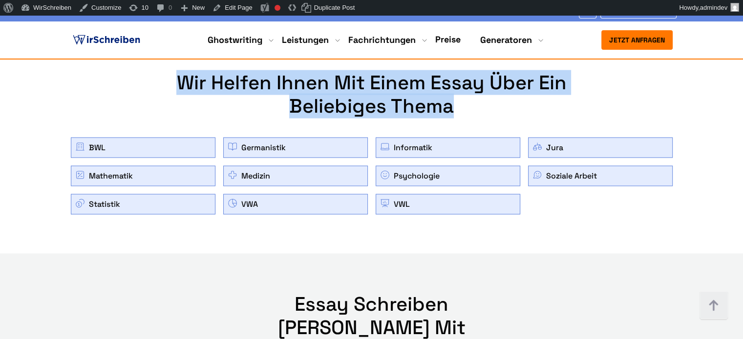
scroll to position [5738, 0]
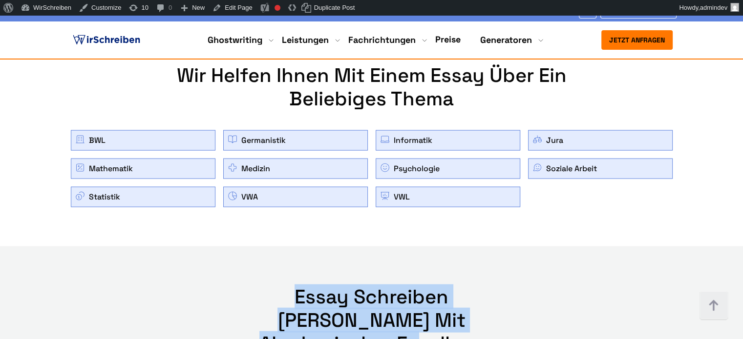
copy h2 "Essay Schreiben [PERSON_NAME] mit akademischer Exzellenz"
drag, startPoint x: 488, startPoint y: 209, endPoint x: 245, endPoint y: 189, distance: 243.9
click at [245, 286] on h2 "Essay Schreiben [PERSON_NAME] mit akademischer Exzellenz" at bounding box center [371, 321] width 289 height 70
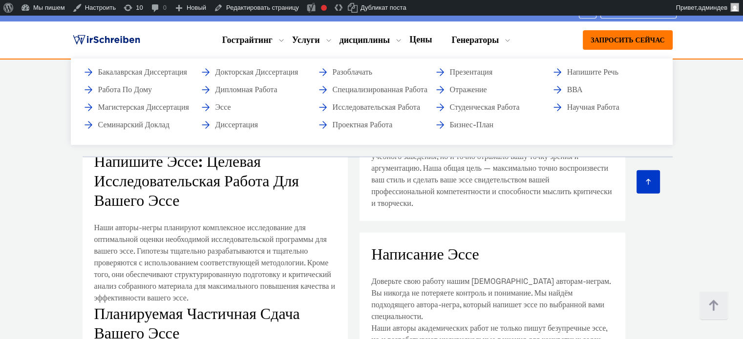
scroll to position [631, 0]
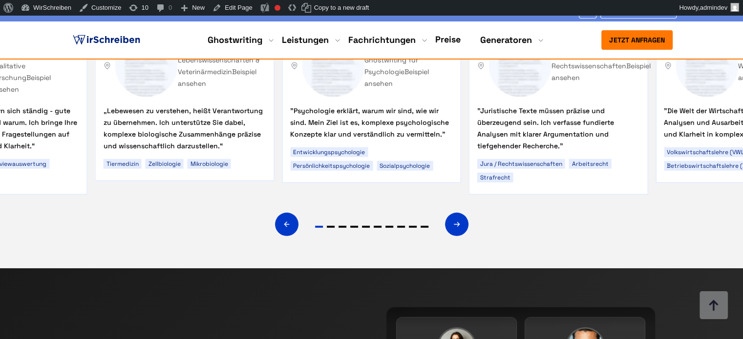
scroll to position [6543, 0]
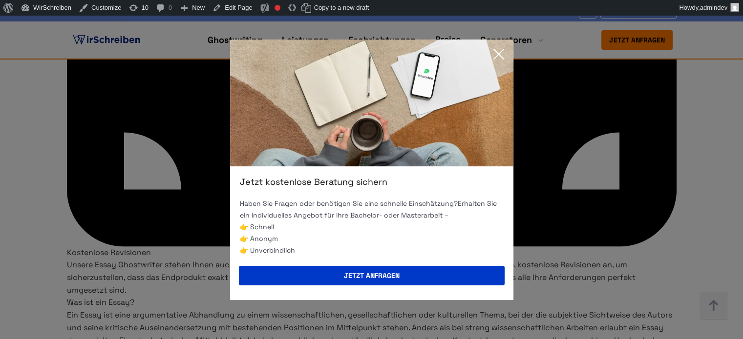
scroll to position [5274, 0]
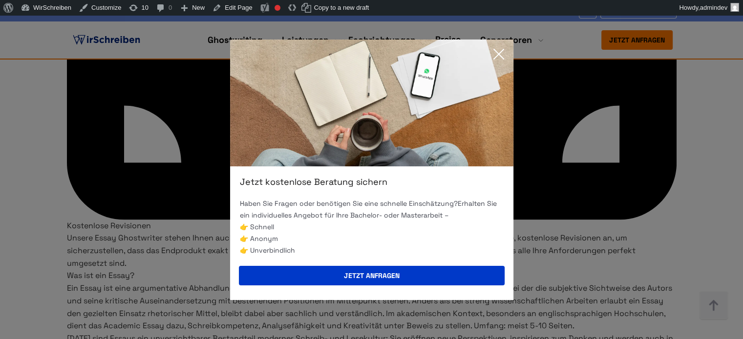
click at [500, 52] on icon at bounding box center [499, 54] width 10 height 10
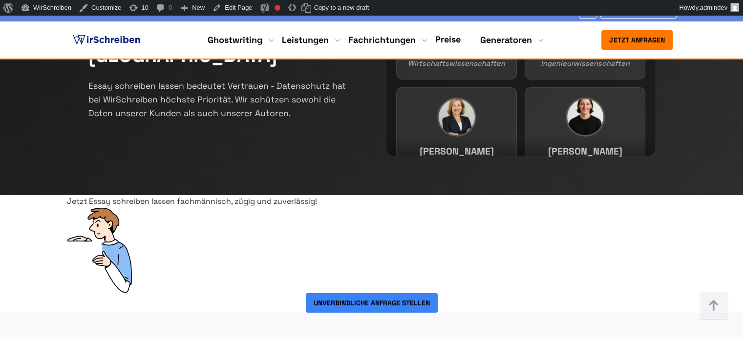
scroll to position [6885, 0]
